Goal: Task Accomplishment & Management: Manage account settings

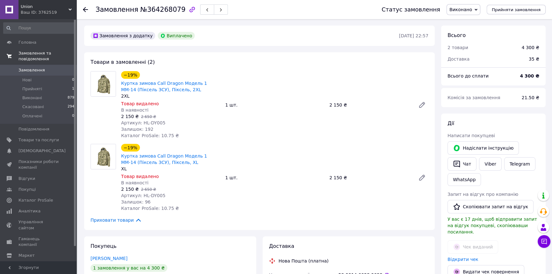
scroll to position [35, 0]
click at [60, 7] on span "Union" at bounding box center [45, 7] width 48 height 6
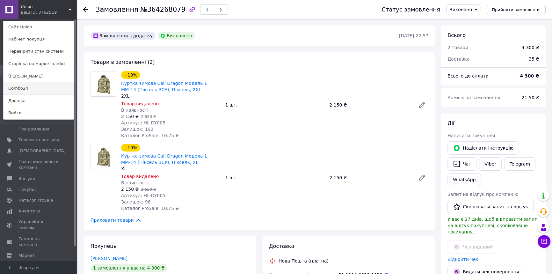
click at [41, 89] on link "Combo24" at bounding box center [39, 88] width 70 height 12
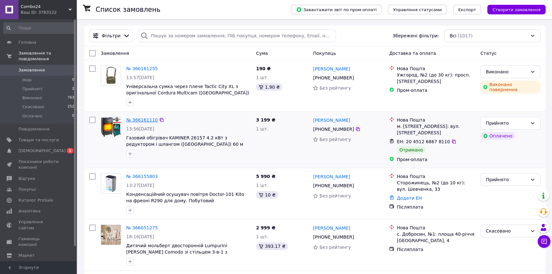
click at [145, 118] on link "№ 366161110" at bounding box center [142, 119] width 32 height 5
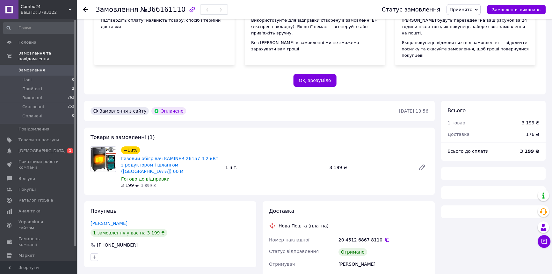
scroll to position [197, 0]
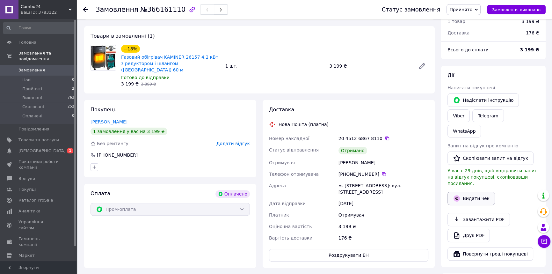
click at [478, 191] on button "Видати чек" at bounding box center [470, 197] width 47 height 13
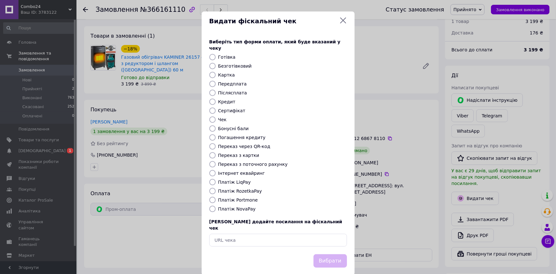
click at [211, 188] on input "Платіж RozetkaPay" at bounding box center [212, 191] width 6 height 6
radio input "true"
click at [336, 254] on button "Вибрати" at bounding box center [330, 261] width 33 height 14
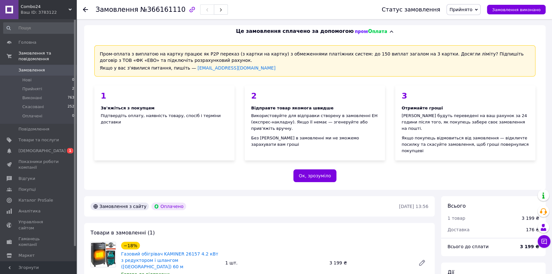
scroll to position [0, 0]
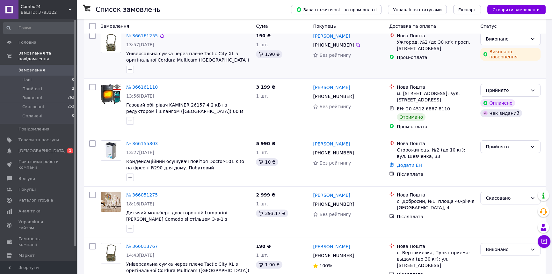
scroll to position [58, 0]
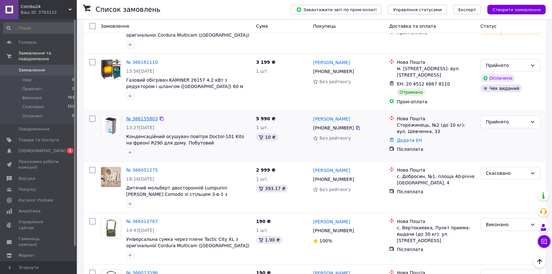
click at [145, 116] on link "№ 366155803" at bounding box center [142, 118] width 32 height 5
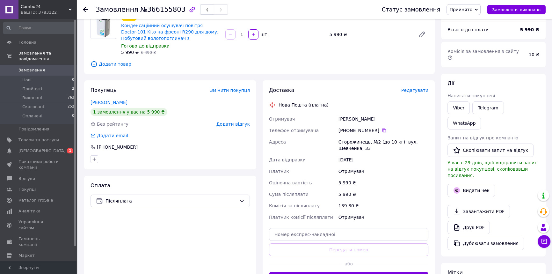
scroll to position [186, 0]
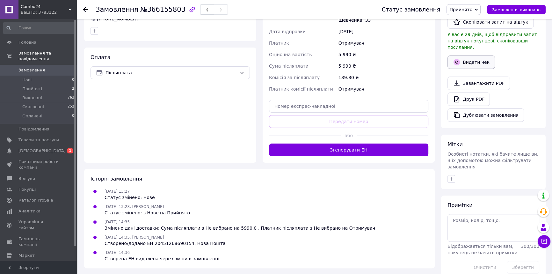
click at [478, 55] on button "Видати чек" at bounding box center [470, 61] width 47 height 13
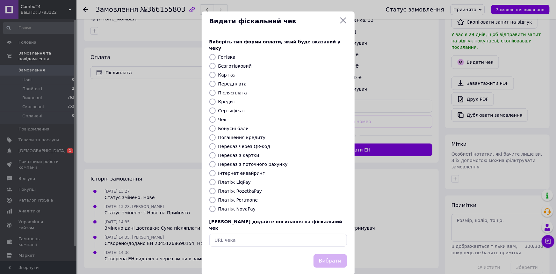
click at [214, 90] on input "Післясплата" at bounding box center [212, 93] width 6 height 6
radio input "true"
click at [337, 254] on button "Вибрати" at bounding box center [330, 261] width 33 height 14
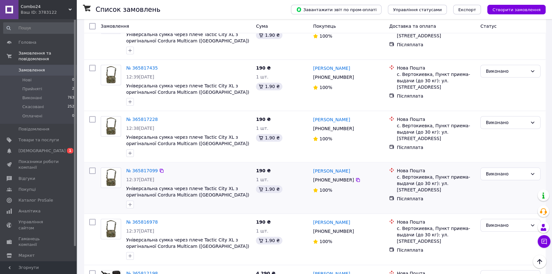
scroll to position [866, 0]
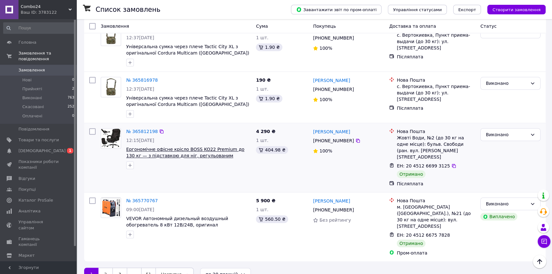
click at [195, 148] on span "Ергономічне офісне крісло BOSS KO22 Premium до 130 кг — з підставкою для ніг, р…" at bounding box center [185, 156] width 118 height 18
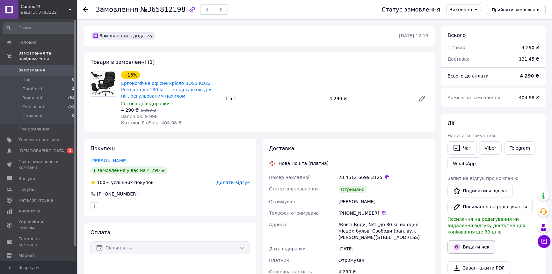
click at [483, 240] on button "Видати чек" at bounding box center [470, 246] width 47 height 13
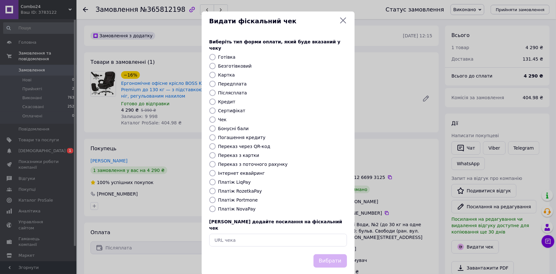
click at [210, 90] on input "Післясплата" at bounding box center [212, 93] width 6 height 6
radio input "true"
click at [337, 254] on button "Вибрати" at bounding box center [330, 261] width 33 height 14
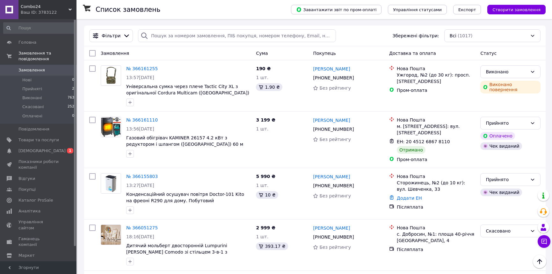
scroll to position [866, 0]
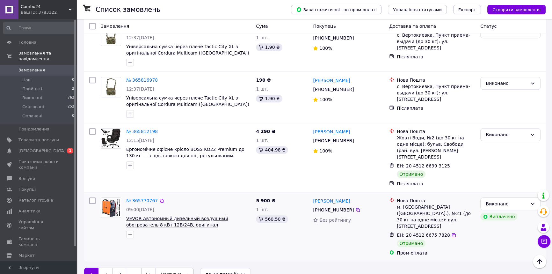
click at [172, 216] on span "VEVOR Автономный дизельный воздушный обогреватель 8 кВт 12В/24В, оригинал [GEOG…" at bounding box center [177, 225] width 102 height 18
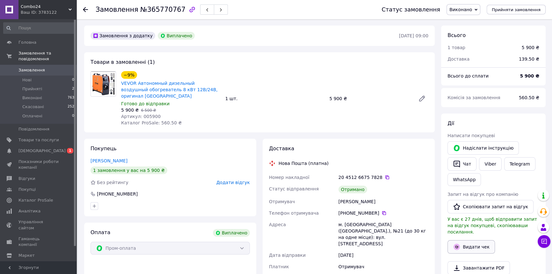
click at [472, 240] on button "Видати чек" at bounding box center [470, 246] width 47 height 13
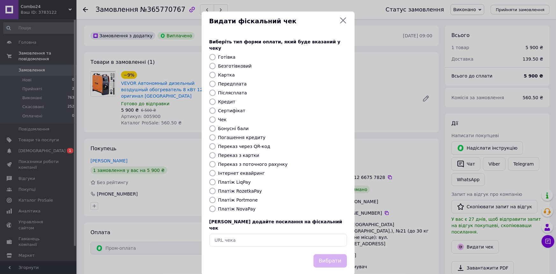
drag, startPoint x: 210, startPoint y: 113, endPoint x: 211, endPoint y: 121, distance: 7.3
click at [211, 116] on input "Чек" at bounding box center [212, 119] width 6 height 6
radio input "true"
click at [210, 188] on input "Платіж RozetkaPay" at bounding box center [212, 191] width 6 height 6
radio input "true"
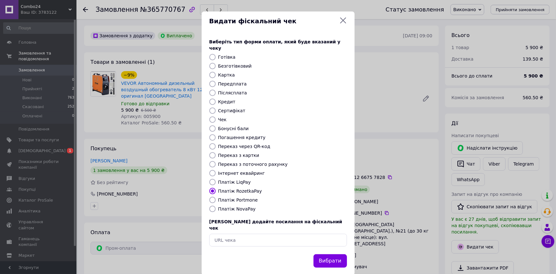
click at [332, 254] on button "Вибрати" at bounding box center [330, 261] width 33 height 14
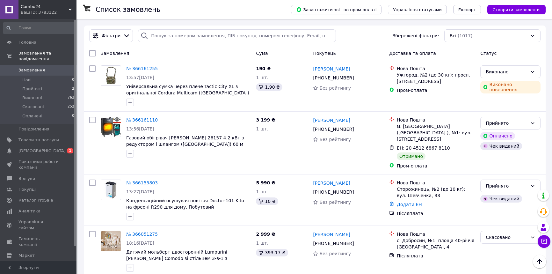
scroll to position [866, 0]
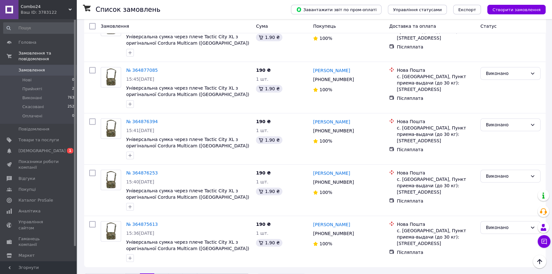
scroll to position [872, 0]
click at [131, 272] on link "1" at bounding box center [133, 278] width 14 height 13
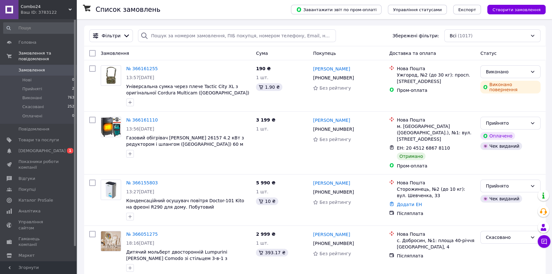
click at [60, 11] on div "Ваш ID: 3783122" at bounding box center [49, 13] width 56 height 6
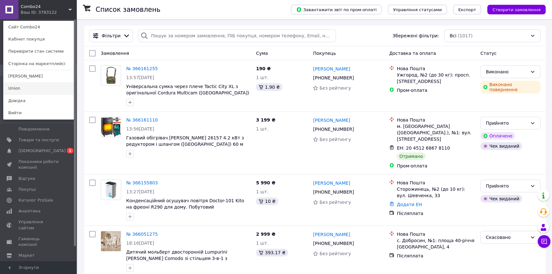
click at [31, 86] on link "Union" at bounding box center [39, 88] width 70 height 12
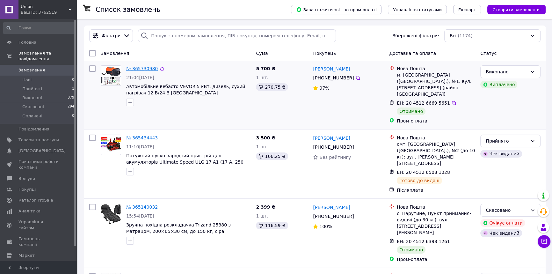
click at [129, 68] on link "№ 365730980" at bounding box center [142, 68] width 32 height 5
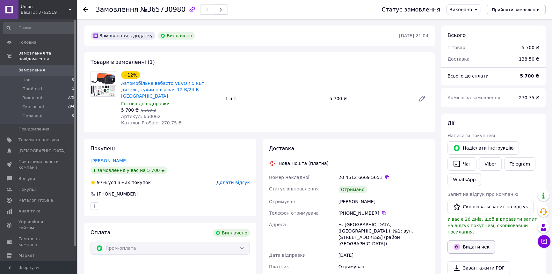
click at [468, 240] on button "Видати чек" at bounding box center [470, 246] width 47 height 13
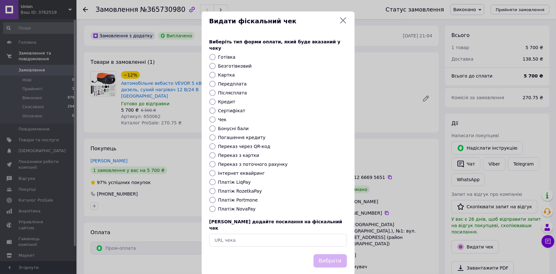
drag, startPoint x: 214, startPoint y: 85, endPoint x: 228, endPoint y: 115, distance: 33.2
click at [214, 90] on input "Післясплата" at bounding box center [212, 93] width 6 height 6
radio input "true"
click at [325, 254] on button "Вибрати" at bounding box center [330, 261] width 33 height 14
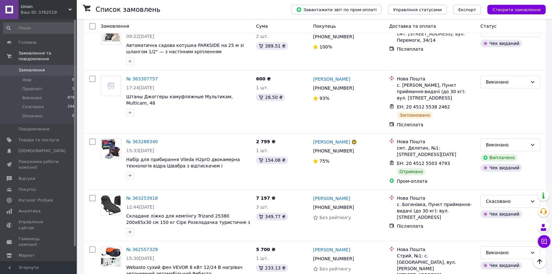
scroll to position [492, 0]
click at [56, 5] on span "Union" at bounding box center [45, 7] width 48 height 6
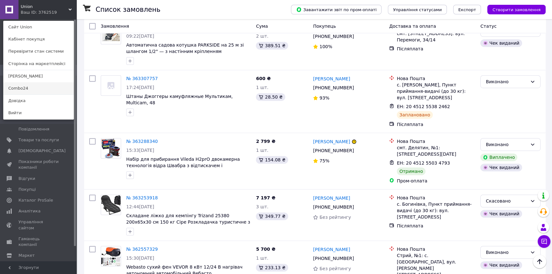
click at [37, 90] on link "Combo24" at bounding box center [39, 88] width 70 height 12
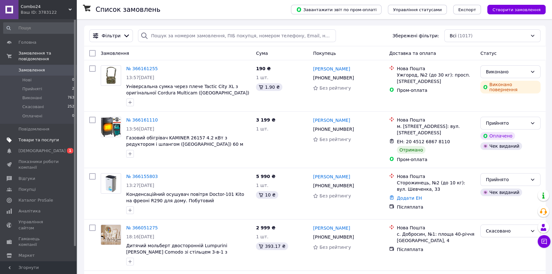
click at [46, 137] on span "Товари та послуги" at bounding box center [38, 140] width 40 height 6
